Goal: Task Accomplishment & Management: Use online tool/utility

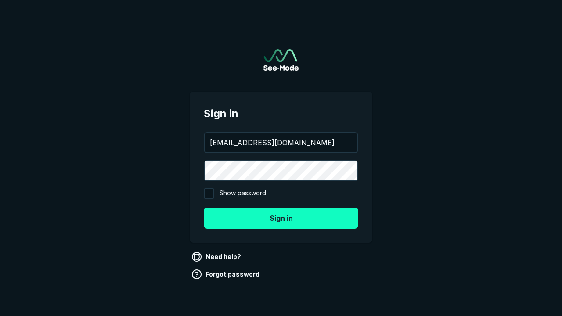
click at [281, 218] on button "Sign in" at bounding box center [281, 218] width 154 height 21
